Goal: Information Seeking & Learning: Compare options

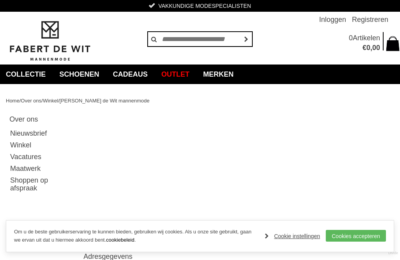
click at [303, 239] on link "Cookie instellingen" at bounding box center [292, 236] width 55 height 12
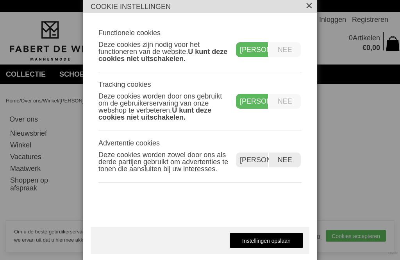
click at [287, 105] on label "Nee" at bounding box center [285, 101] width 32 height 15
click at [287, 160] on label "Nee" at bounding box center [285, 159] width 32 height 15
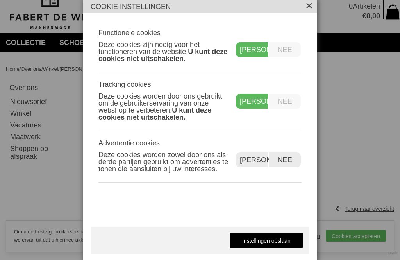
scroll to position [34, 0]
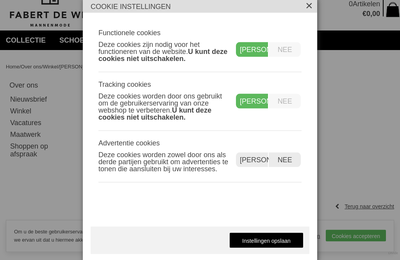
click at [290, 109] on label "Nee" at bounding box center [285, 101] width 32 height 15
click at [292, 109] on label "Nee" at bounding box center [285, 101] width 32 height 15
click at [290, 57] on label "Nee" at bounding box center [285, 49] width 32 height 15
click at [285, 57] on label "Nee" at bounding box center [285, 49] width 32 height 15
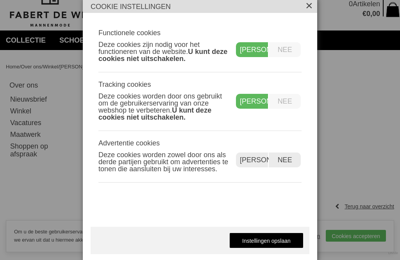
click at [282, 57] on label "Nee" at bounding box center [285, 49] width 32 height 15
click at [275, 109] on label "Nee" at bounding box center [285, 101] width 32 height 15
click at [269, 248] on link "Instellingen opslaan" at bounding box center [266, 240] width 74 height 16
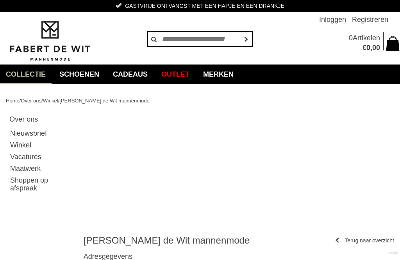
click at [0, 0] on link "Polo's" at bounding box center [0, 0] width 0 height 0
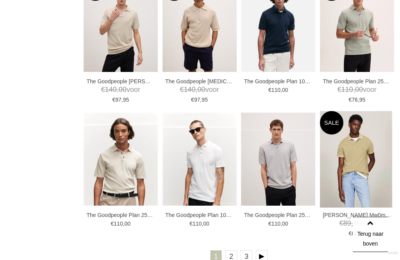
scroll to position [1102, 0]
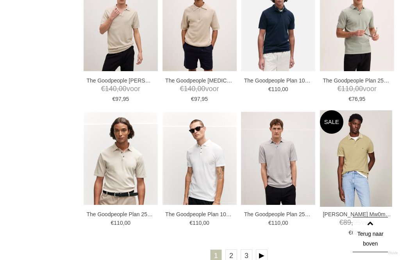
click at [233, 257] on link "2" at bounding box center [231, 255] width 12 height 12
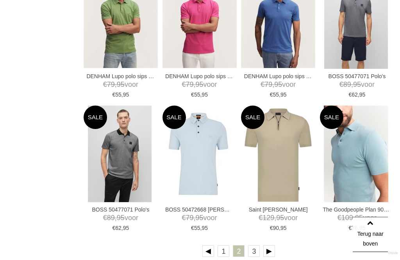
scroll to position [1095, 0]
click at [252, 257] on link "3" at bounding box center [254, 251] width 12 height 12
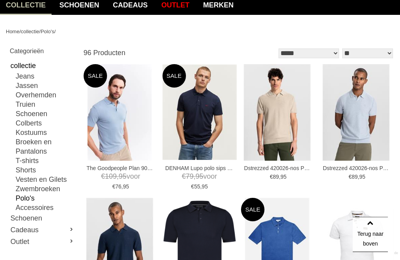
scroll to position [69, 0]
click at [50, 191] on link "Zwembroeken" at bounding box center [45, 188] width 59 height 9
type input "**"
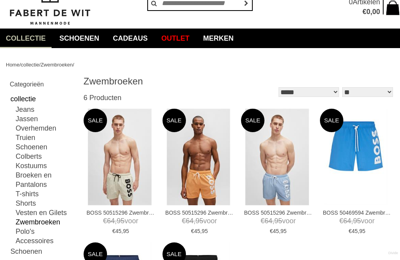
scroll to position [36, 0]
click at [46, 128] on link "Overhemden" at bounding box center [45, 127] width 59 height 9
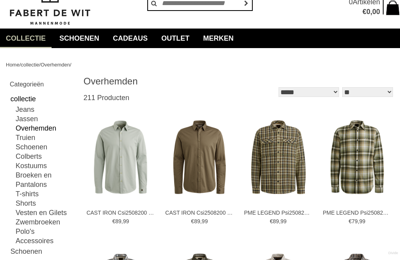
type input "**"
type input "***"
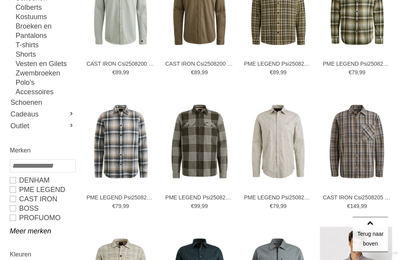
scroll to position [185, 0]
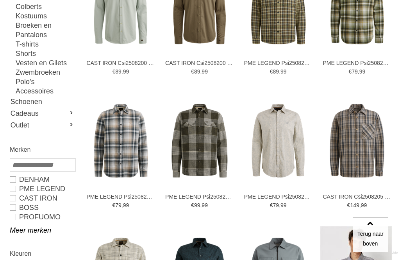
click at [39, 221] on link "PROFUOMO" at bounding box center [42, 216] width 65 height 9
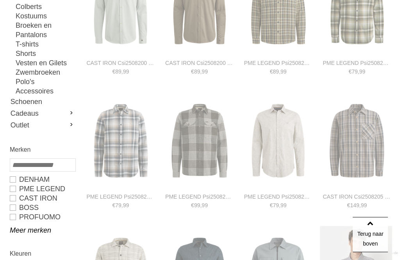
type input "**"
type input "***"
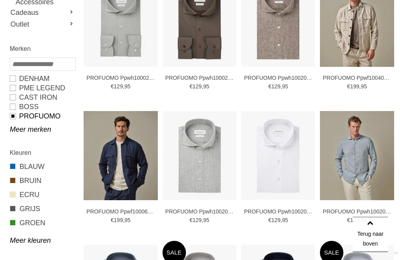
click at [27, 128] on link "Meer merken" at bounding box center [42, 129] width 65 height 9
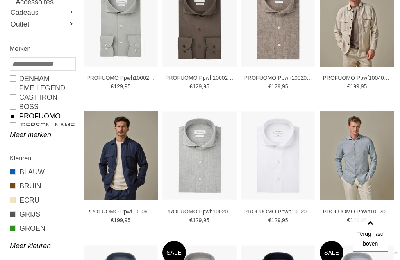
scroll to position [218, 0]
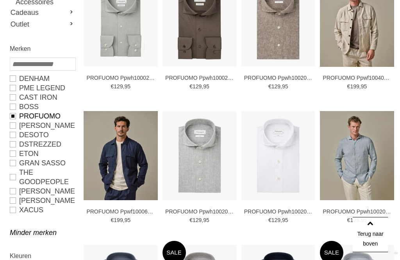
click at [11, 134] on link "Desoto" at bounding box center [42, 134] width 65 height 9
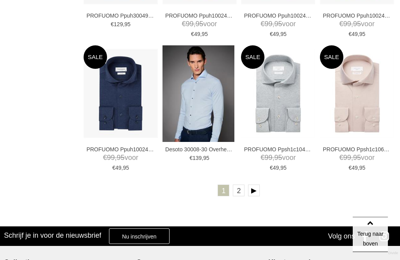
scroll to position [1214, 0]
click at [238, 194] on link "2" at bounding box center [239, 190] width 12 height 12
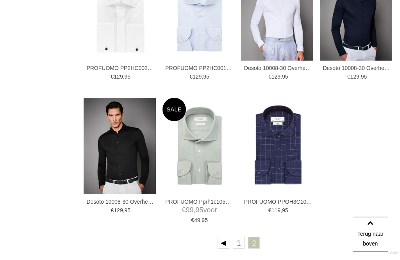
scroll to position [617, 0]
